Goal: Task Accomplishment & Management: Use online tool/utility

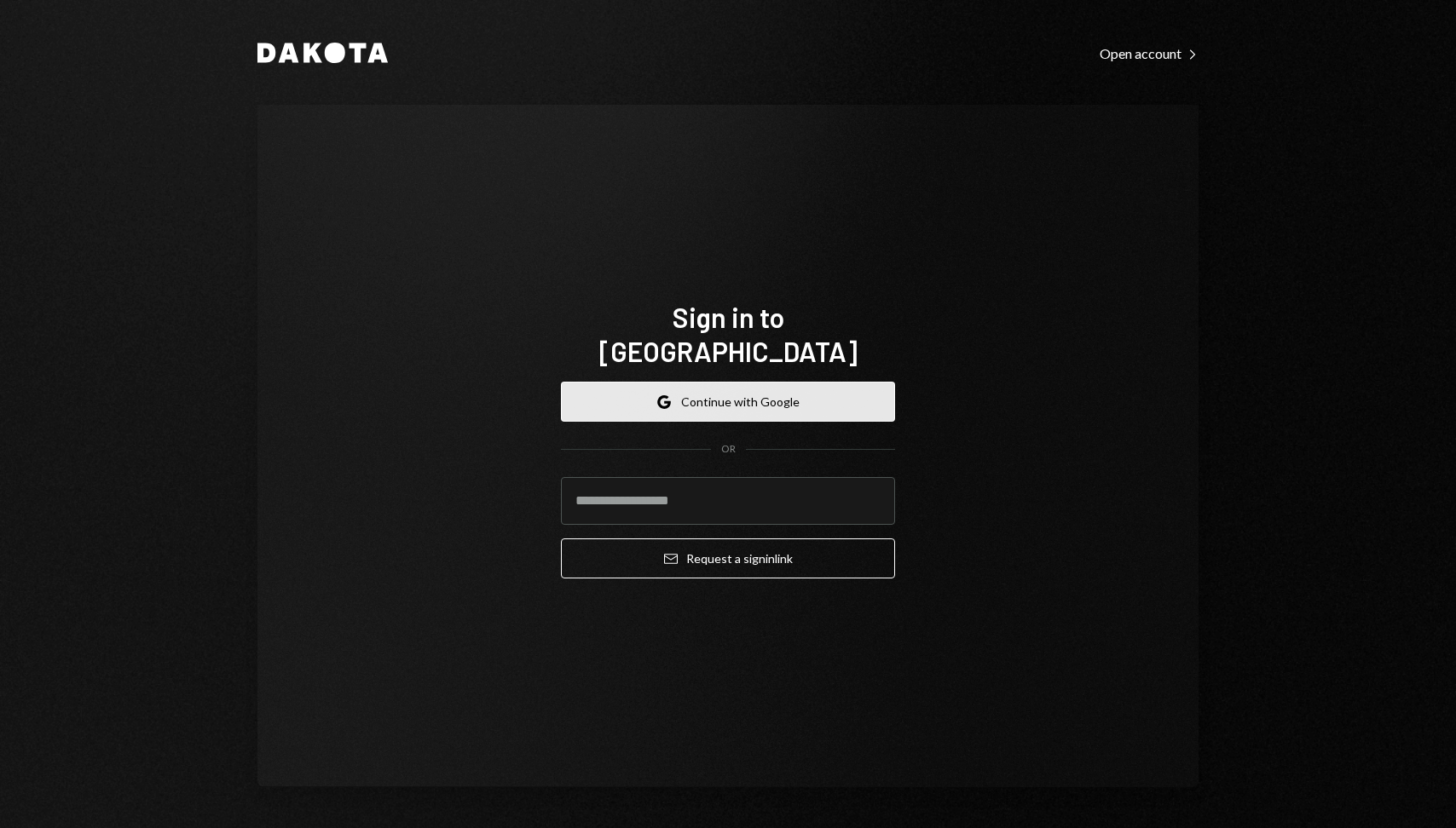
click at [807, 382] on button "Google Continue with Google" at bounding box center [728, 401] width 334 height 40
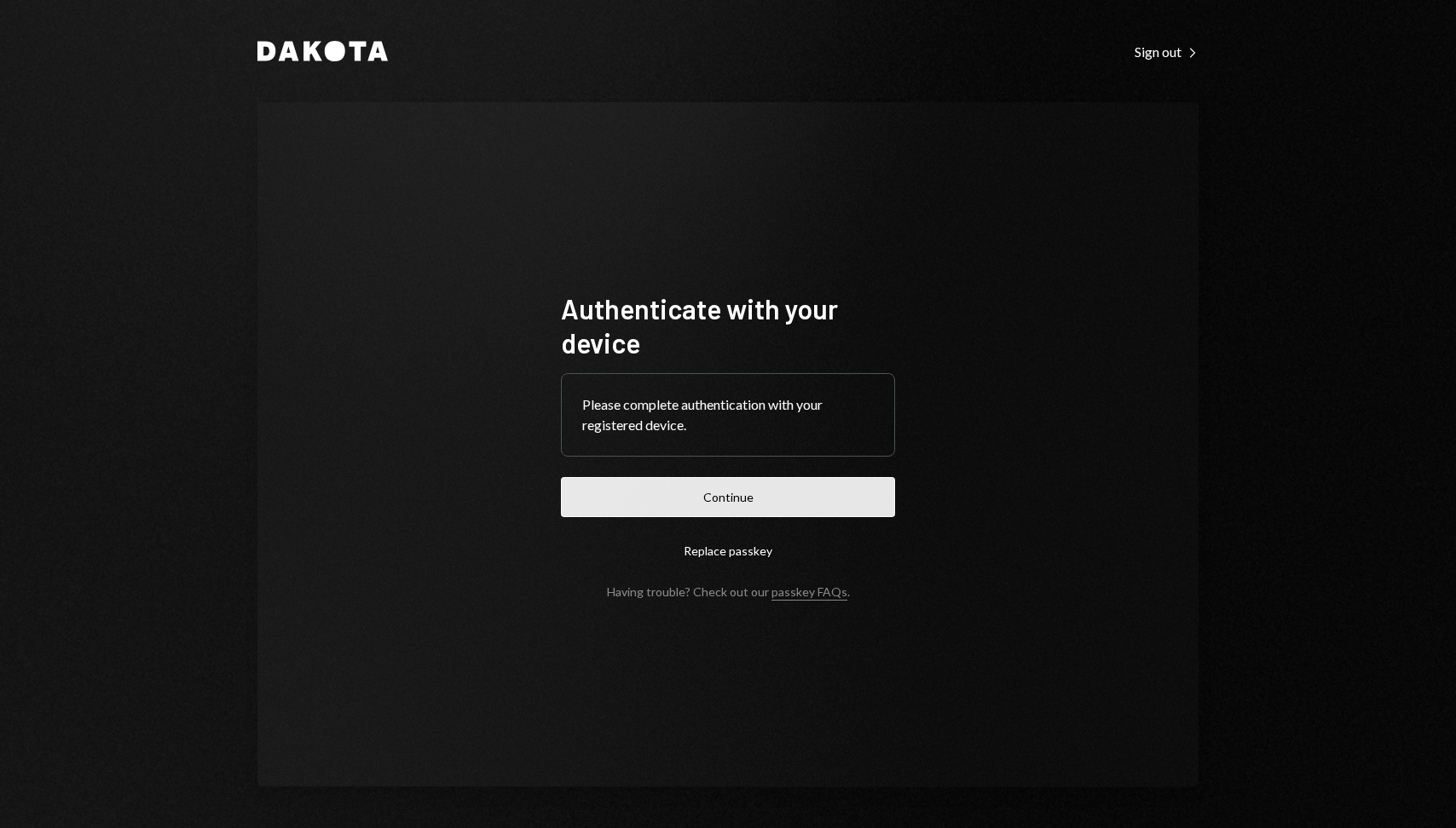
click at [792, 491] on button "Continue" at bounding box center [728, 497] width 334 height 40
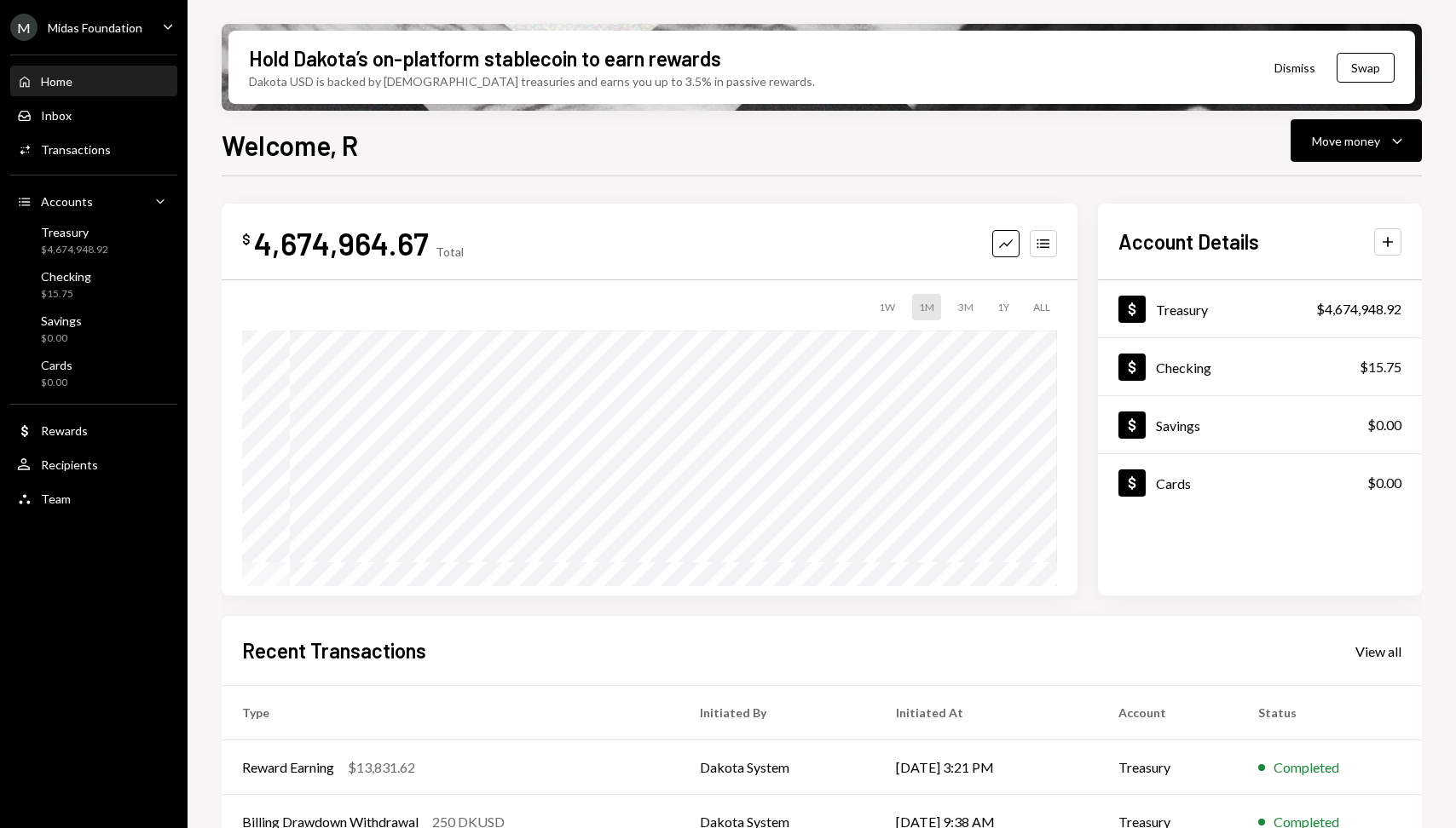
click at [904, 314] on div "1W 1M 3M 1Y ALL" at bounding box center [649, 306] width 815 height 26
click at [900, 313] on div "1W" at bounding box center [887, 306] width 30 height 26
click at [90, 443] on div "Dollar Rewards" at bounding box center [93, 431] width 154 height 29
